Goal: Check status

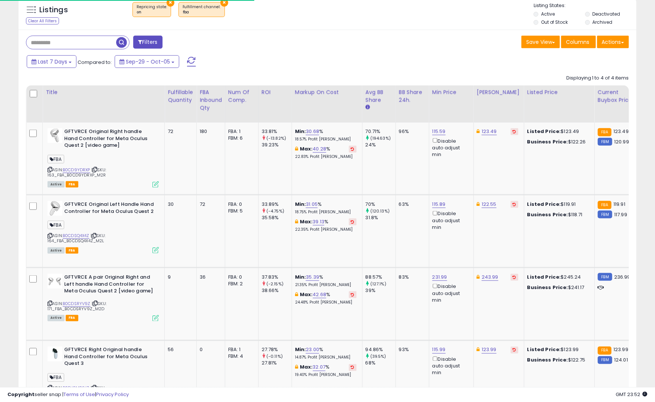
scroll to position [152, 359]
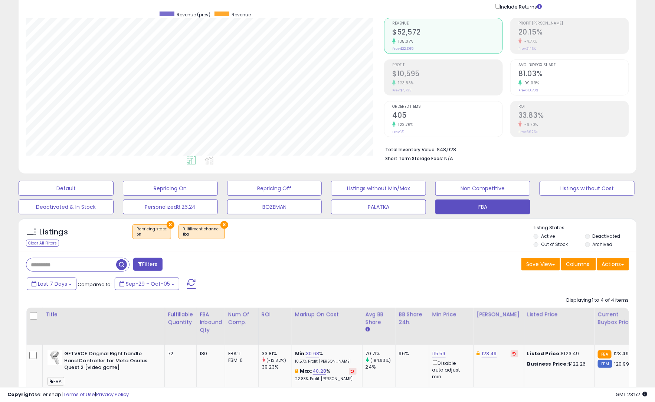
scroll to position [152, 359]
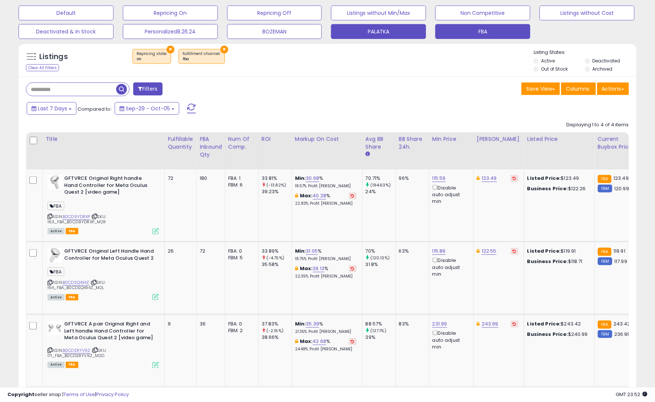
click at [377, 32] on button "PALATKA" at bounding box center [378, 31] width 95 height 15
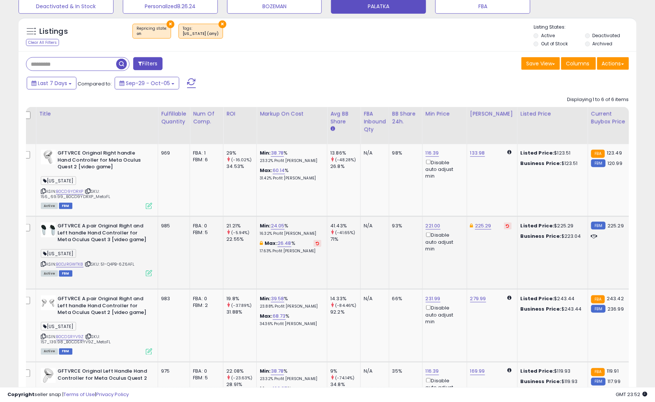
scroll to position [120, 0]
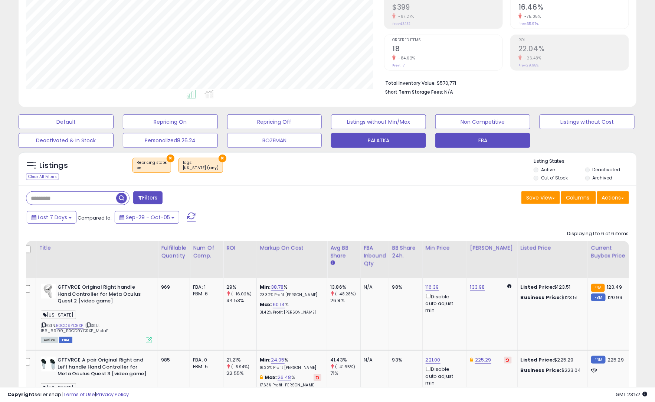
click at [470, 138] on button "FBA" at bounding box center [482, 140] width 95 height 15
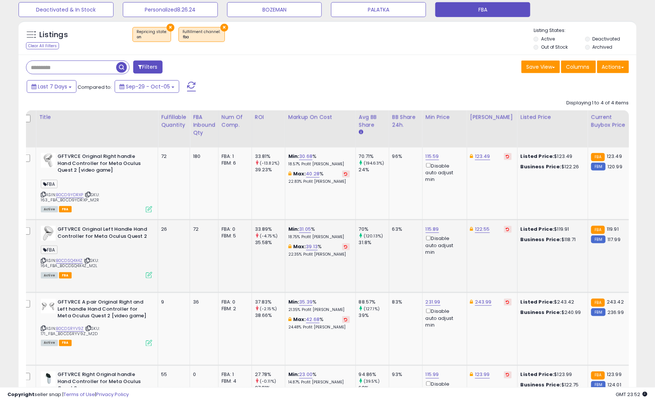
scroll to position [177, 0]
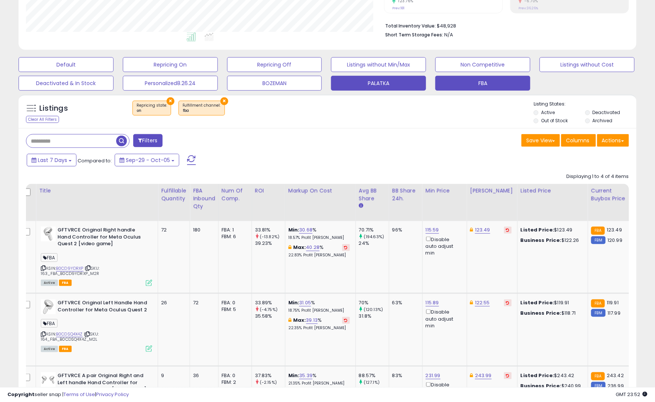
click at [374, 80] on button "PALATKA" at bounding box center [378, 83] width 95 height 15
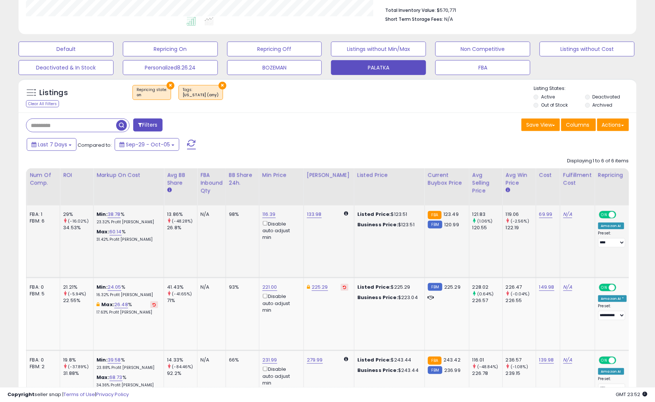
scroll to position [0, 0]
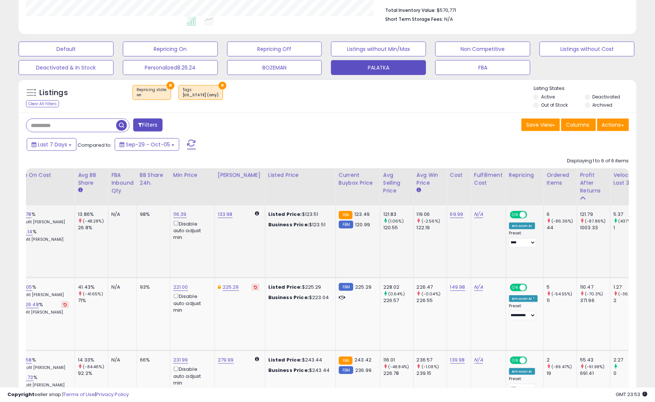
click at [511, 215] on span "ON" at bounding box center [515, 215] width 9 height 6
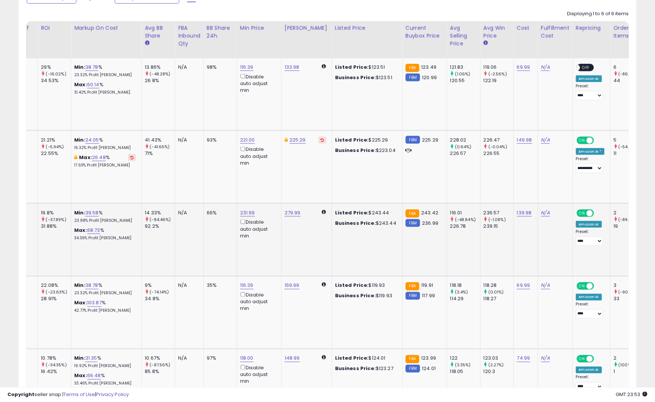
click at [577, 213] on span "ON" at bounding box center [581, 213] width 9 height 6
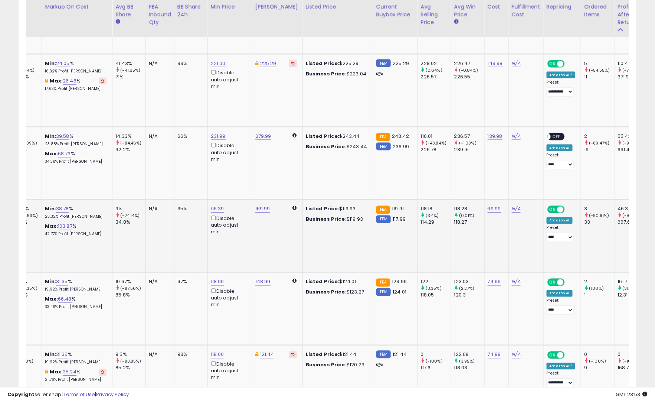
click at [548, 210] on span "ON" at bounding box center [552, 209] width 9 height 6
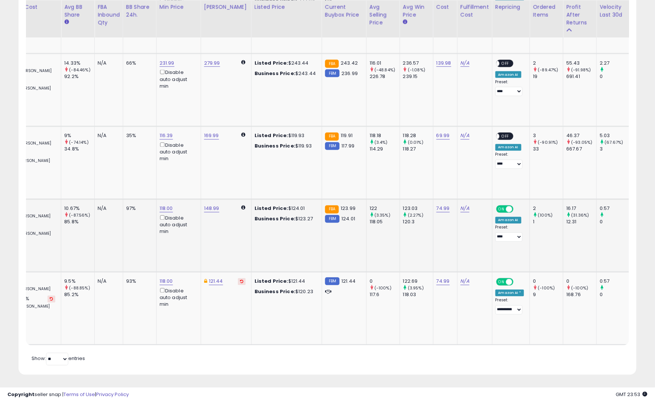
click at [497, 207] on span "ON" at bounding box center [501, 209] width 9 height 6
